Goal: Task Accomplishment & Management: Complete application form

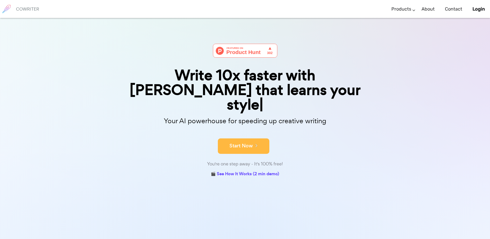
click at [249, 138] on button "Start Now" at bounding box center [243, 145] width 51 height 15
click at [240, 170] on link "🎬 See How It Works (2 min demo)" at bounding box center [245, 174] width 68 height 8
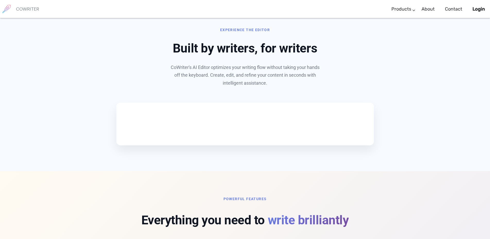
scroll to position [247, 0]
click at [171, 121] on video at bounding box center [155, 122] width 77 height 39
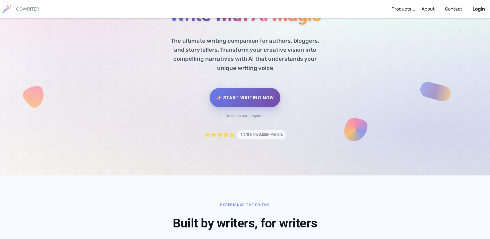
scroll to position [72, 0]
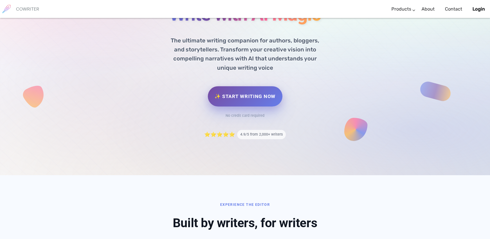
click at [240, 99] on link "✨ Start Writing Now" at bounding box center [245, 96] width 74 height 20
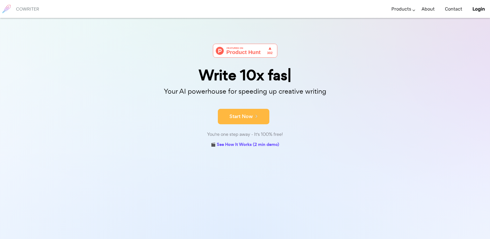
click at [237, 122] on button "Start Now" at bounding box center [243, 116] width 51 height 15
